Goal: Information Seeking & Learning: Learn about a topic

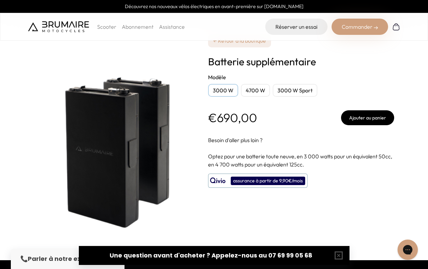
click at [108, 27] on p "Scooter" at bounding box center [106, 27] width 19 height 8
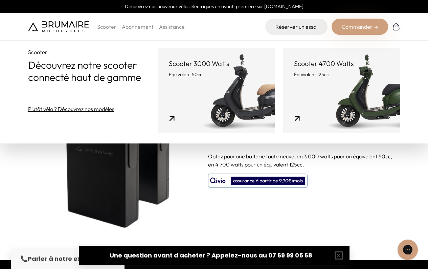
click at [158, 79] on link "Scooter 3000 Watts Équivalent 50cc" at bounding box center [216, 90] width 117 height 84
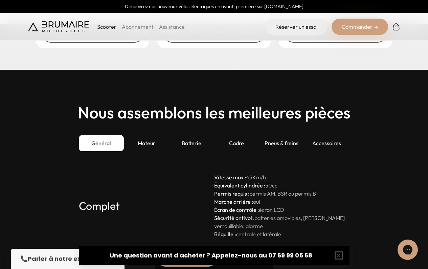
scroll to position [1801, 0]
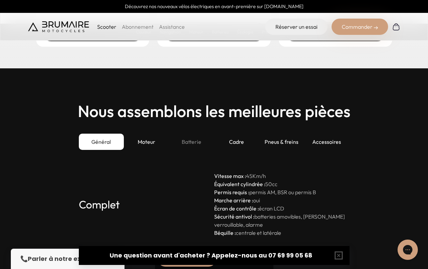
click at [192, 143] on div "Batterie" at bounding box center [191, 141] width 45 height 16
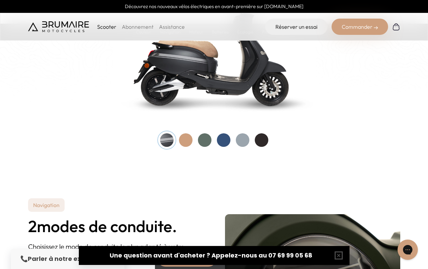
scroll to position [86, 0]
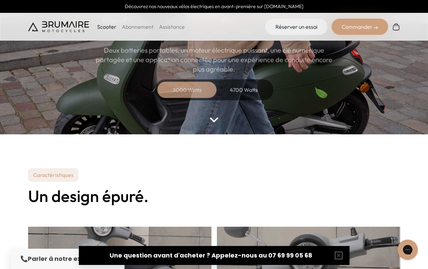
click at [69, 26] on img at bounding box center [58, 26] width 61 height 11
